Goal: Find specific page/section: Find specific page/section

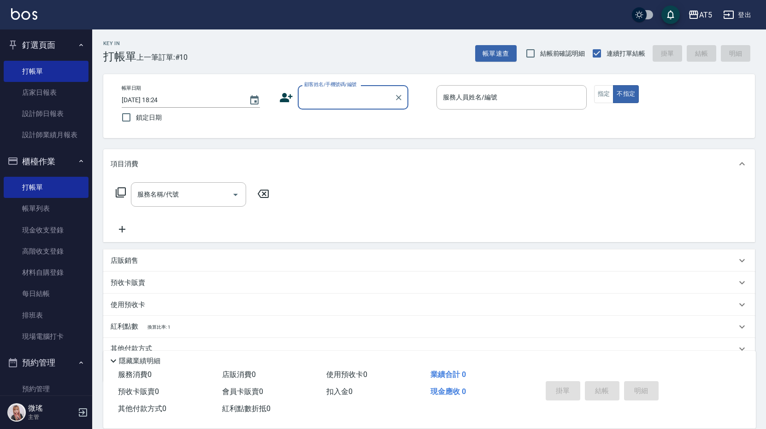
scroll to position [92, 0]
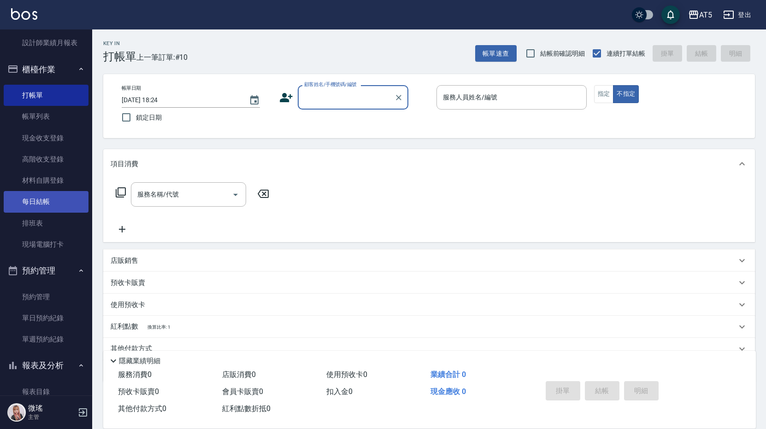
click at [54, 195] on link "每日結帳" at bounding box center [46, 201] width 85 height 21
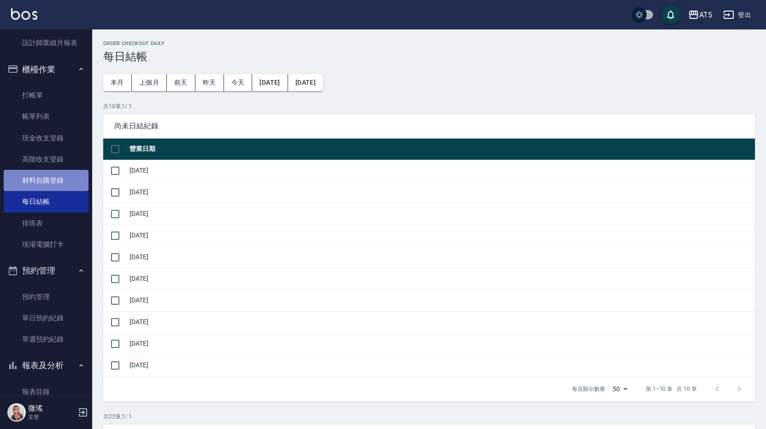
click at [67, 176] on link "材料自購登錄" at bounding box center [46, 180] width 85 height 21
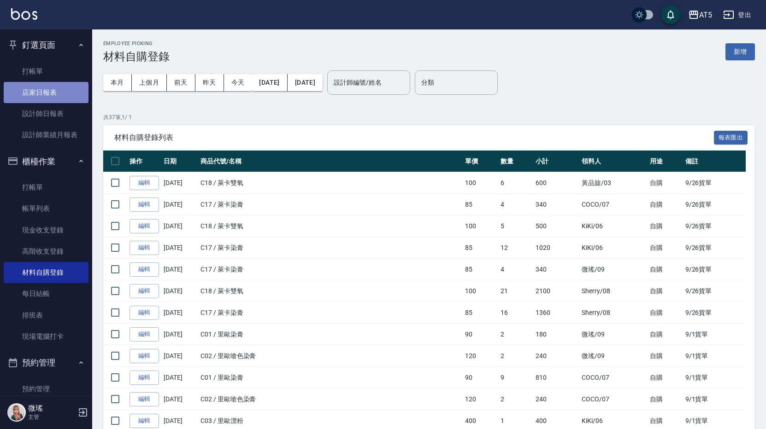
click at [54, 91] on link "店家日報表" at bounding box center [46, 92] width 85 height 21
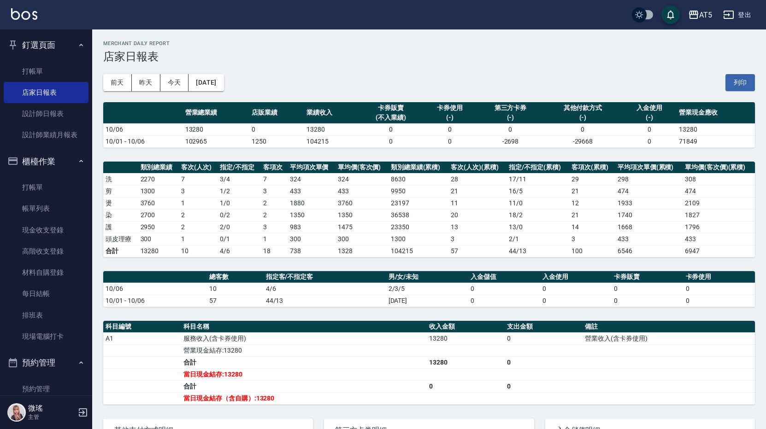
scroll to position [120, 0]
